Goal: Feedback & Contribution: Leave review/rating

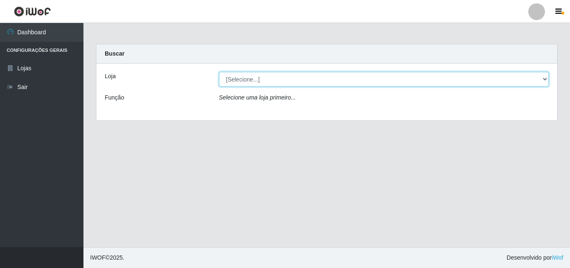
click at [277, 77] on select "[Selecione...] Iskisita Atakado - Centro de Distribuição" at bounding box center [384, 79] width 330 height 15
select select "425"
click at [219, 72] on select "[Selecione...] Iskisita Atakado - Centro de Distribuição" at bounding box center [384, 79] width 330 height 15
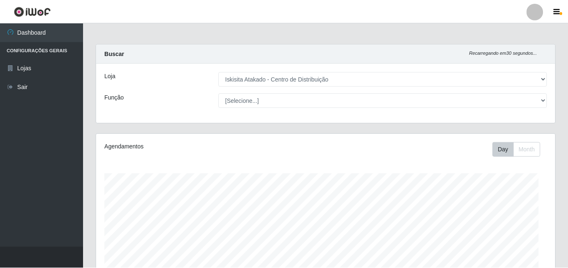
scroll to position [347, 0]
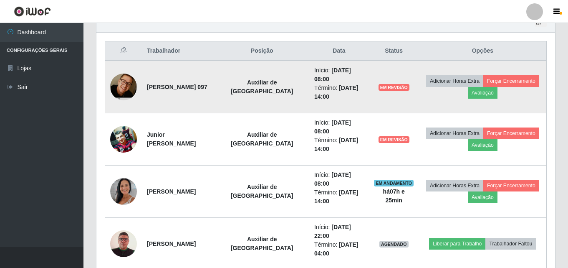
scroll to position [417233, 416947]
click at [481, 93] on button "Avaliação" at bounding box center [483, 93] width 30 height 12
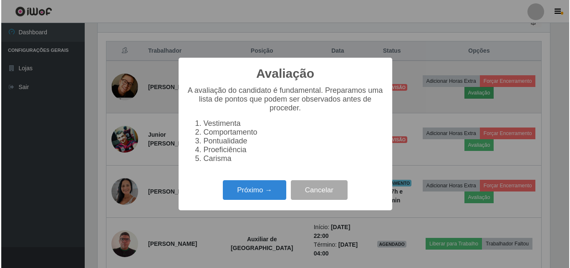
scroll to position [173, 455]
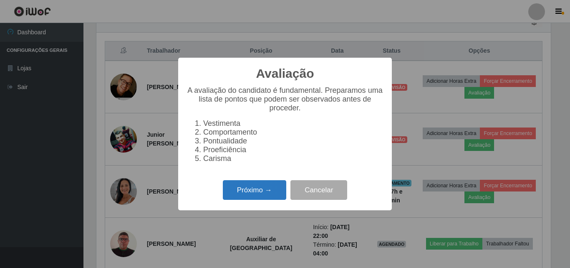
click at [259, 194] on button "Próximo →" at bounding box center [254, 190] width 63 height 20
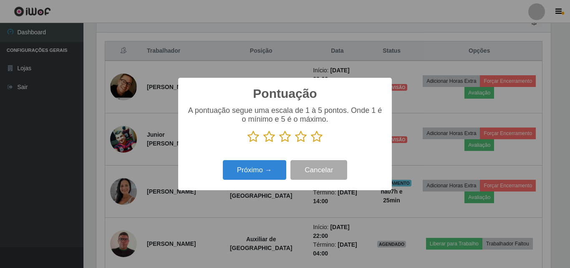
click at [316, 140] on icon at bounding box center [317, 136] width 12 height 13
click at [311, 143] on input "radio" at bounding box center [311, 143] width 0 height 0
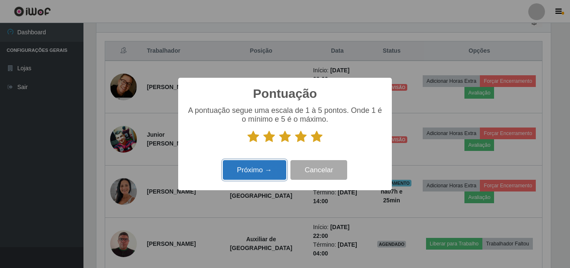
click at [263, 171] on button "Próximo →" at bounding box center [254, 170] width 63 height 20
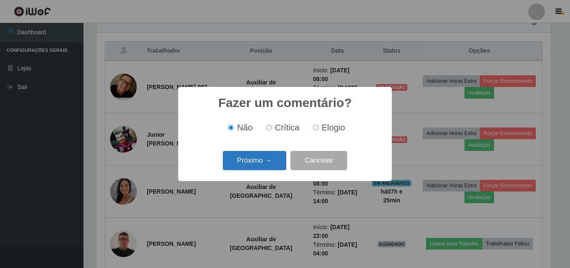
click at [267, 162] on button "Próximo →" at bounding box center [254, 161] width 63 height 20
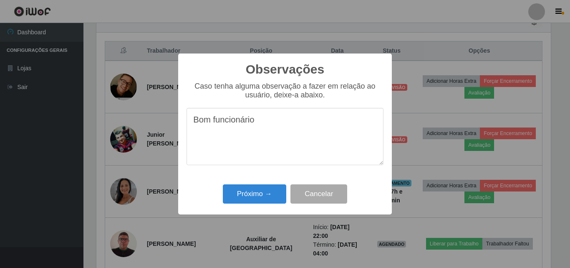
drag, startPoint x: 290, startPoint y: 131, endPoint x: 133, endPoint y: 129, distance: 157.0
click at [133, 129] on div "Observações × Caso tenha alguma observação a fazer em relação ao usuário, deixe…" at bounding box center [285, 134] width 570 height 268
type textarea "Bom funcionário"
click at [255, 191] on button "Próximo →" at bounding box center [254, 194] width 63 height 20
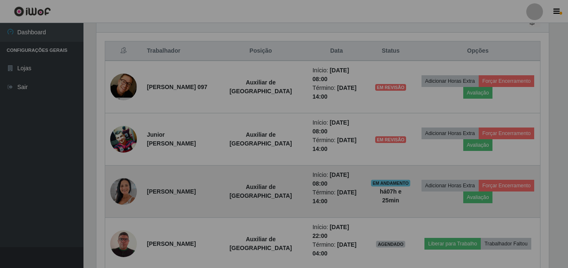
scroll to position [173, 459]
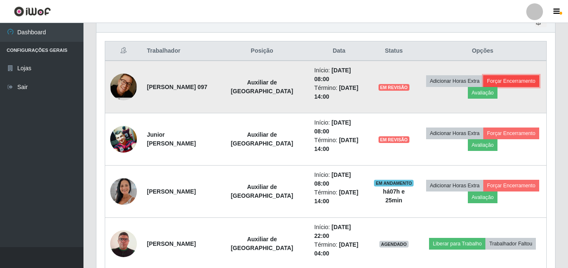
click at [507, 77] on button "Forçar Encerramento" at bounding box center [511, 81] width 56 height 12
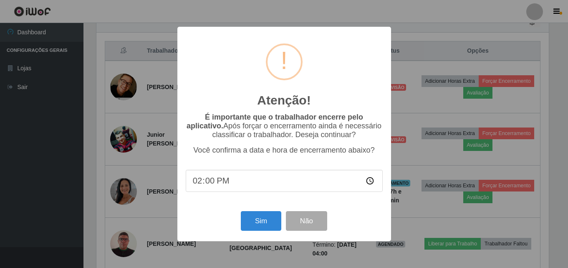
scroll to position [173, 455]
click at [265, 222] on button "Sim" at bounding box center [262, 221] width 40 height 20
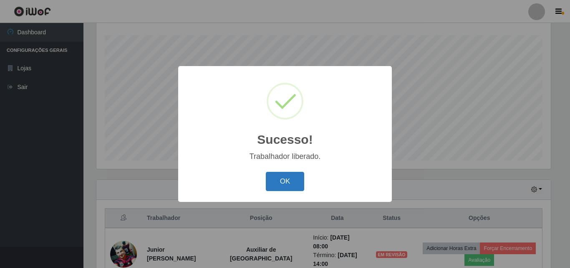
drag, startPoint x: 287, startPoint y: 181, endPoint x: 291, endPoint y: 177, distance: 5.6
click at [289, 179] on button "OK" at bounding box center [285, 182] width 39 height 20
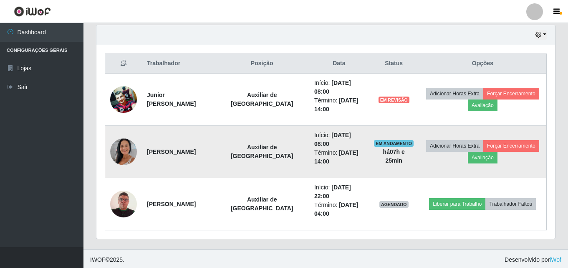
scroll to position [295, 0]
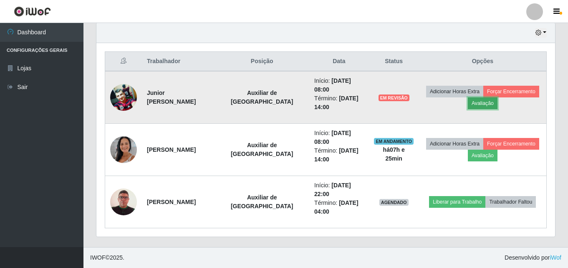
click at [488, 106] on button "Avaliação" at bounding box center [483, 103] width 30 height 12
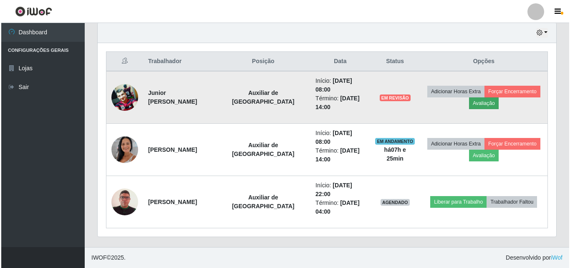
scroll to position [173, 455]
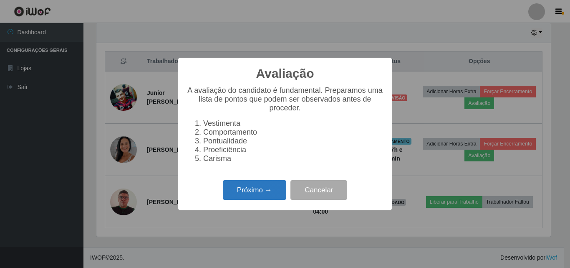
click at [258, 193] on button "Próximo →" at bounding box center [254, 190] width 63 height 20
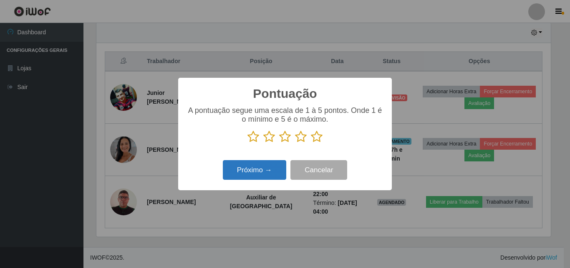
scroll to position [417233, 416951]
click at [317, 140] on icon at bounding box center [317, 136] width 12 height 13
click at [311, 143] on input "radio" at bounding box center [311, 143] width 0 height 0
click at [265, 169] on button "Próximo →" at bounding box center [254, 170] width 63 height 20
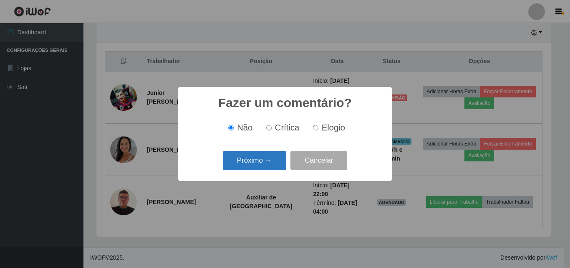
click at [270, 162] on button "Próximo →" at bounding box center [254, 161] width 63 height 20
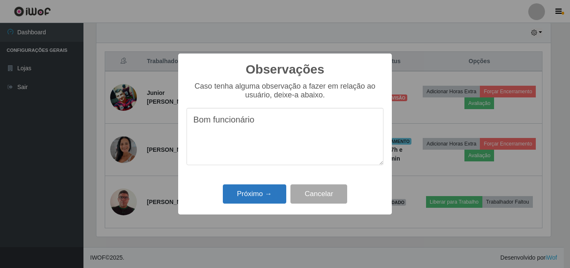
type textarea "Bom funcionário"
click at [266, 202] on button "Próximo →" at bounding box center [254, 194] width 63 height 20
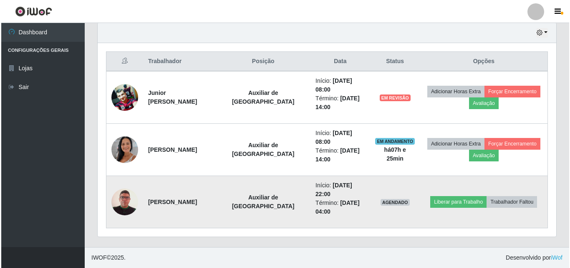
scroll to position [0, 0]
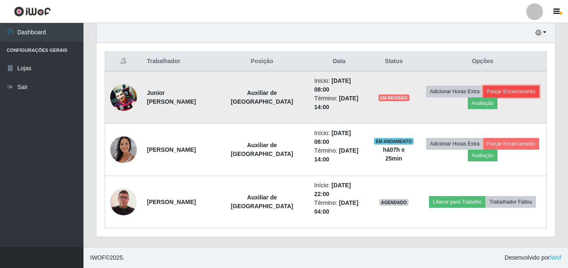
click at [505, 92] on button "Forçar Encerramento" at bounding box center [511, 92] width 56 height 12
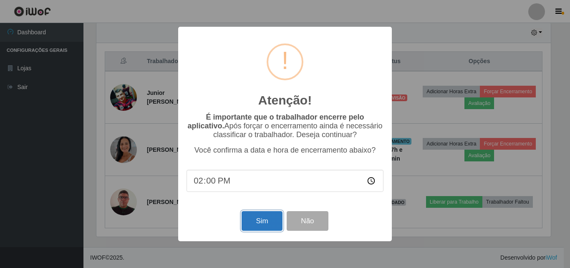
click at [262, 224] on button "Sim" at bounding box center [262, 221] width 40 height 20
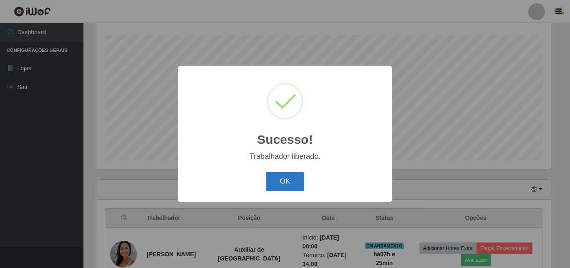
click at [293, 175] on button "OK" at bounding box center [285, 182] width 39 height 20
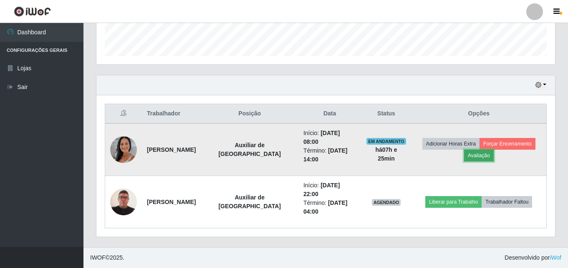
click at [485, 157] on button "Avaliação" at bounding box center [479, 155] width 30 height 12
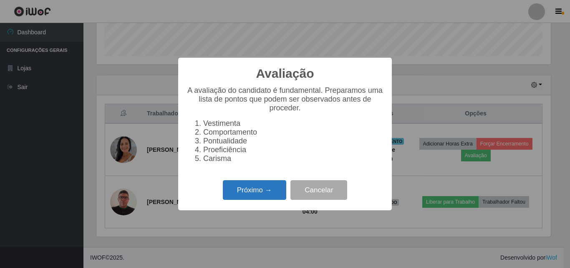
click at [263, 200] on button "Próximo →" at bounding box center [254, 190] width 63 height 20
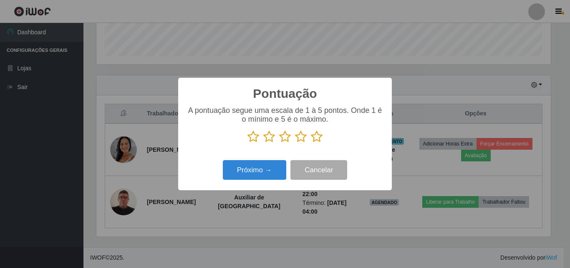
click at [314, 136] on icon at bounding box center [317, 136] width 12 height 13
click at [311, 143] on input "radio" at bounding box center [311, 143] width 0 height 0
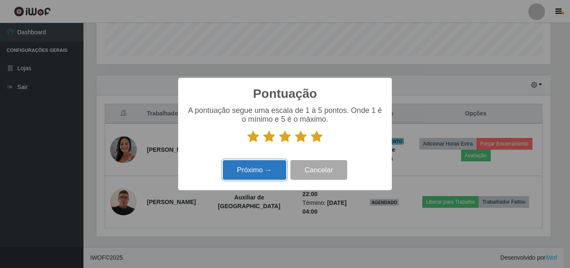
click at [260, 171] on button "Próximo →" at bounding box center [254, 170] width 63 height 20
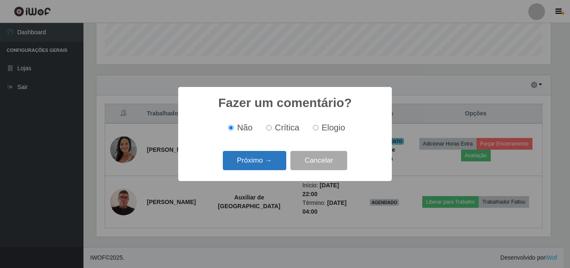
click at [275, 157] on button "Próximo →" at bounding box center [254, 161] width 63 height 20
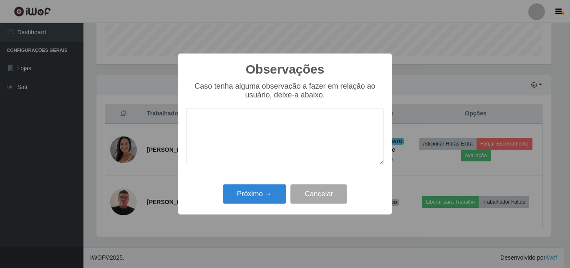
type textarea "N"
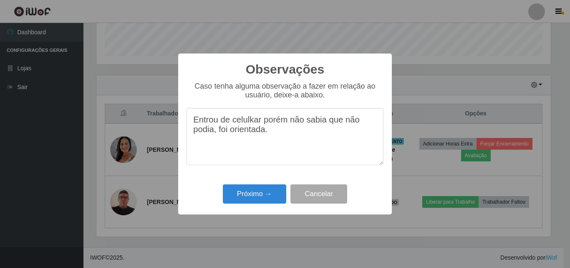
click at [254, 122] on textarea "Entrou de celulkar porém não sabia que não podia, foi orientada." at bounding box center [285, 136] width 197 height 57
type textarea "Entrou de celular porém não sabia que não podia, foi orientada."
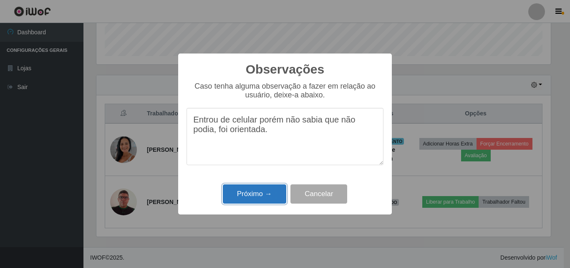
click at [258, 194] on button "Próximo →" at bounding box center [254, 194] width 63 height 20
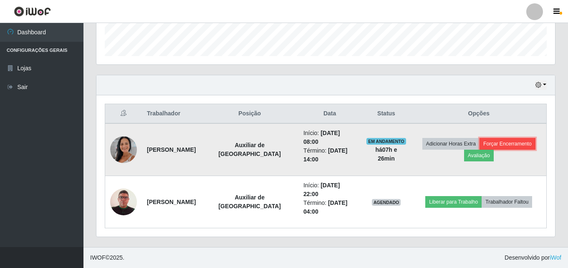
click at [515, 141] on button "Forçar Encerramento" at bounding box center [508, 144] width 56 height 12
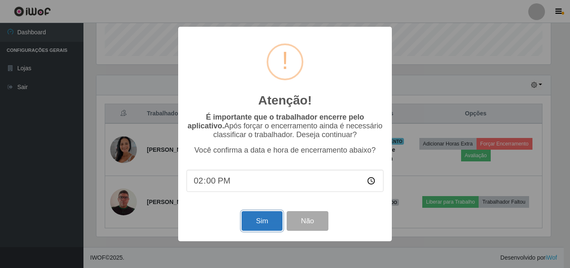
click at [262, 220] on button "Sim" at bounding box center [262, 221] width 40 height 20
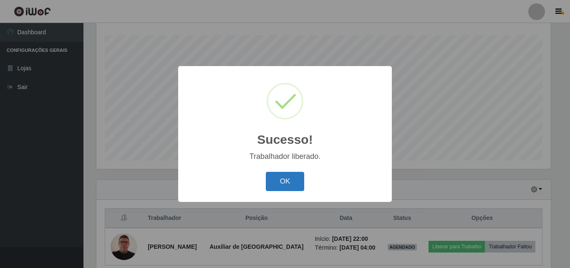
click at [287, 185] on button "OK" at bounding box center [285, 182] width 39 height 20
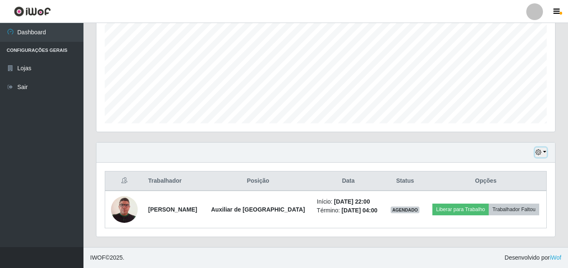
click at [546, 150] on button "button" at bounding box center [541, 152] width 12 height 10
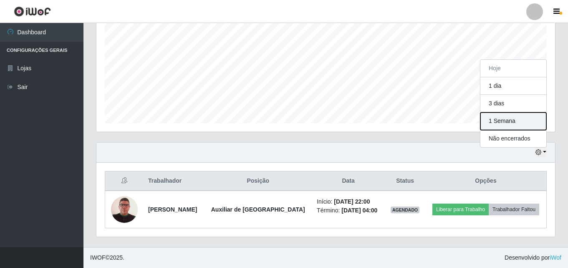
click at [501, 123] on button "1 Semana" at bounding box center [513, 121] width 66 height 18
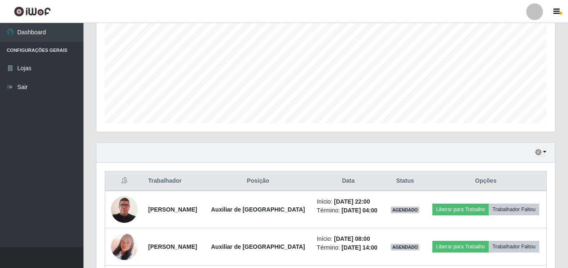
click at [337, 155] on div "Hoje 1 dia 3 dias 1 Semana Não encerrados" at bounding box center [325, 152] width 459 height 20
